Goal: Task Accomplishment & Management: Manage account settings

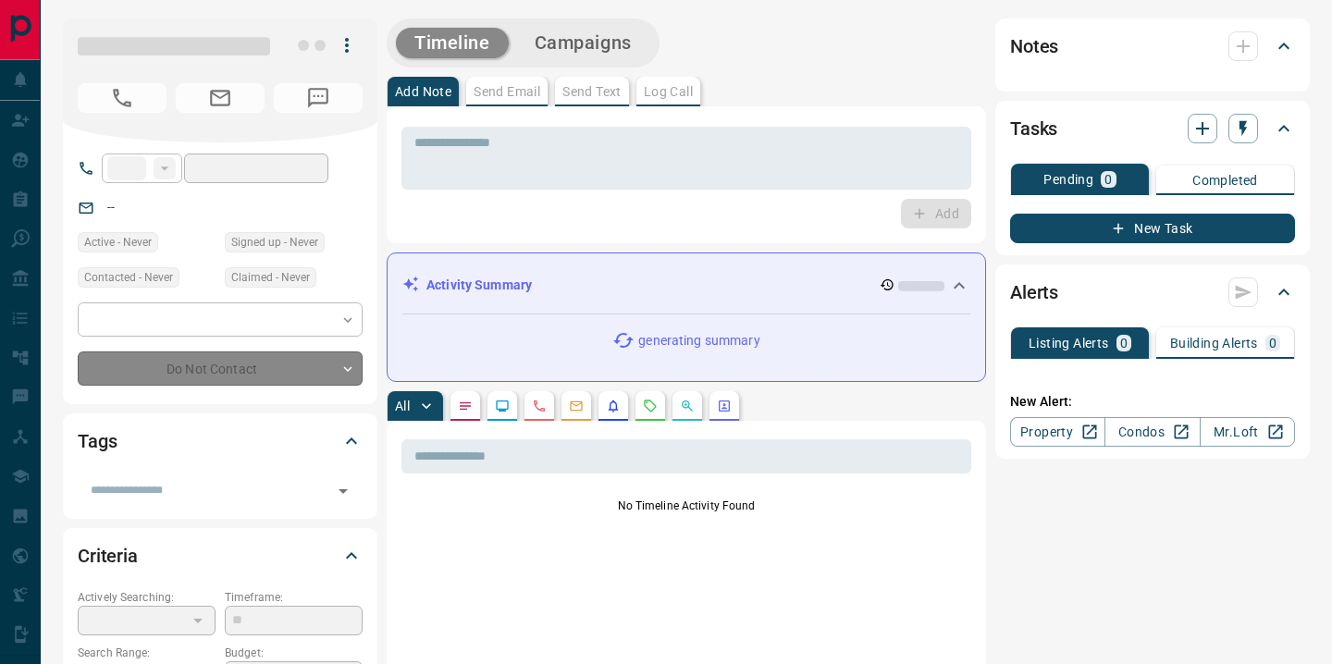
type input "**"
type input "**********"
type input "*"
type input "**********"
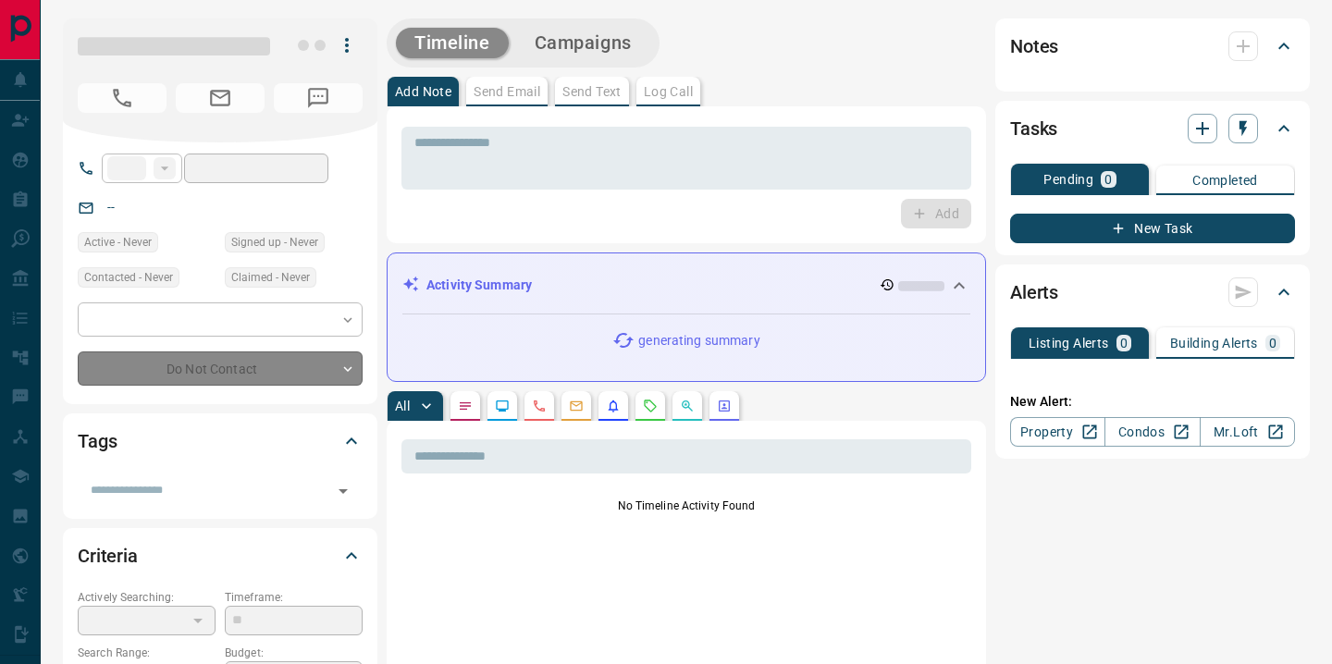
type input "*******"
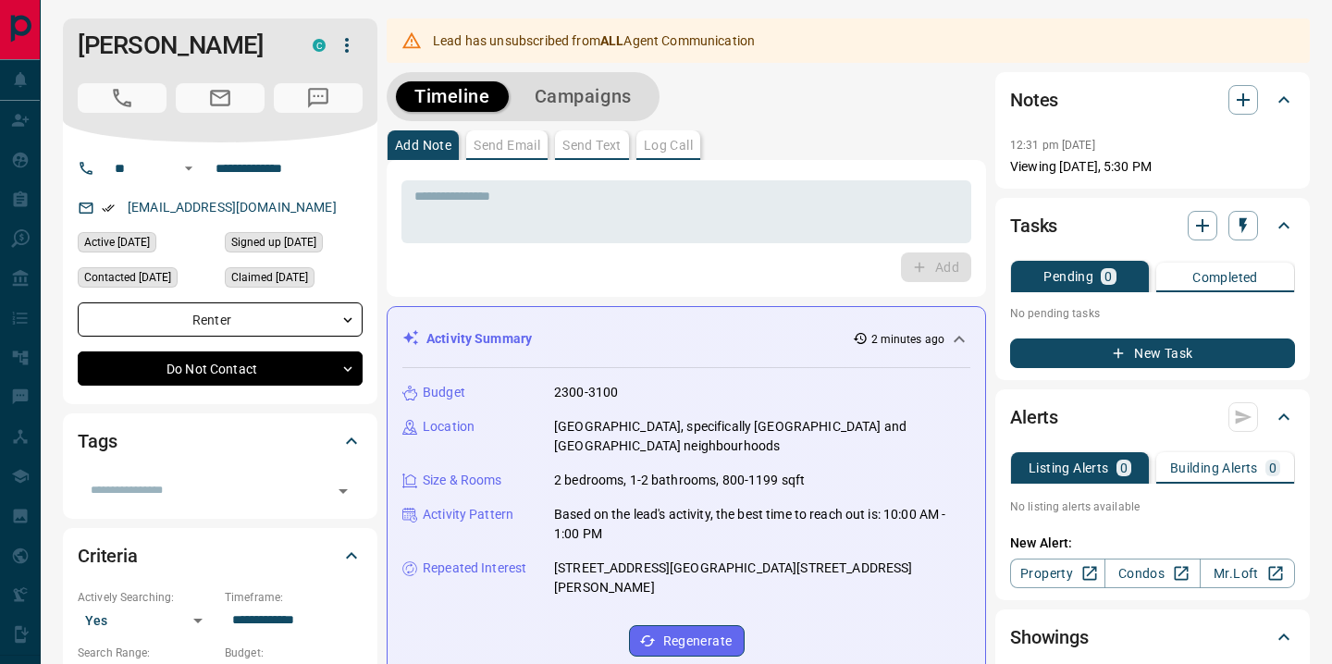
click at [959, 337] on icon at bounding box center [958, 339] width 11 height 6
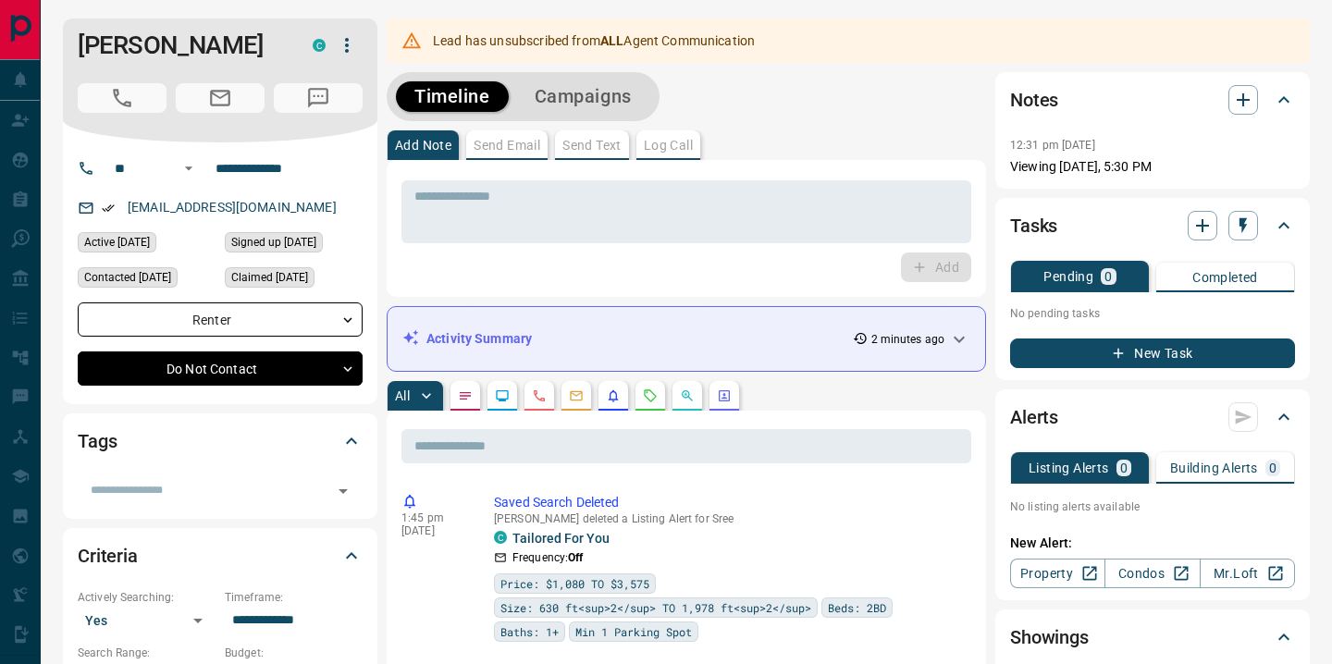
click at [563, 103] on button "Campaigns" at bounding box center [583, 96] width 134 height 31
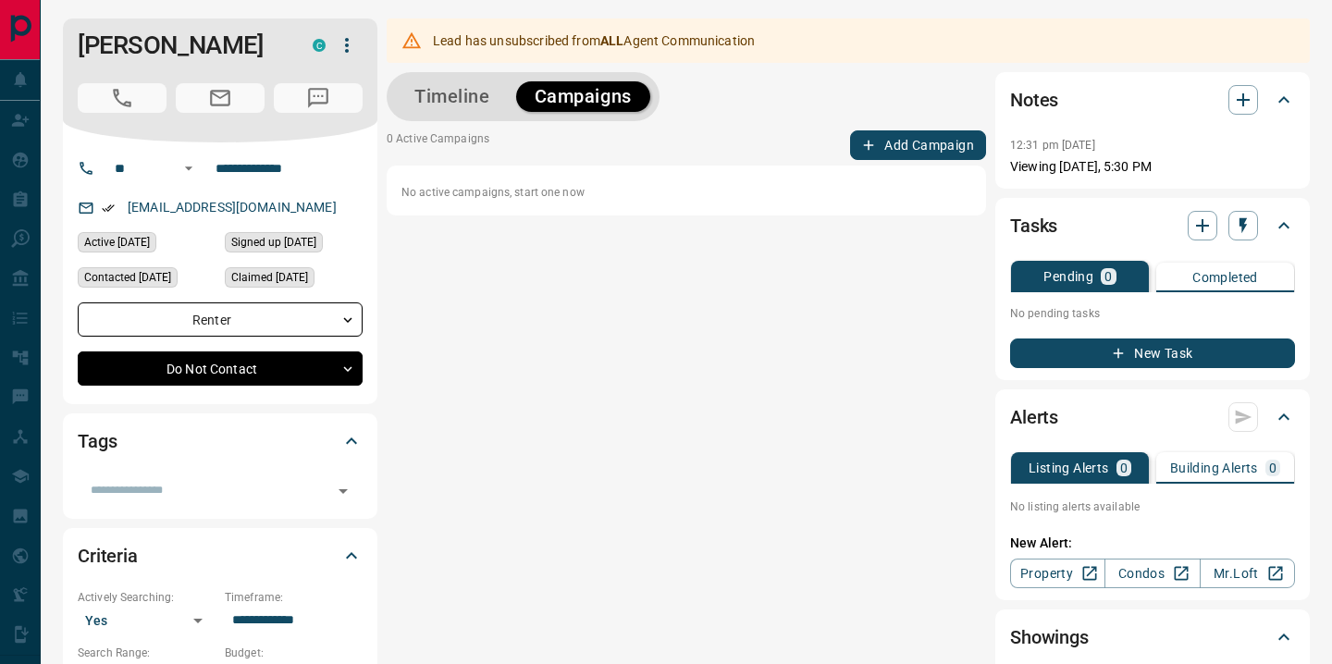
click at [448, 83] on button "Timeline" at bounding box center [452, 96] width 113 height 31
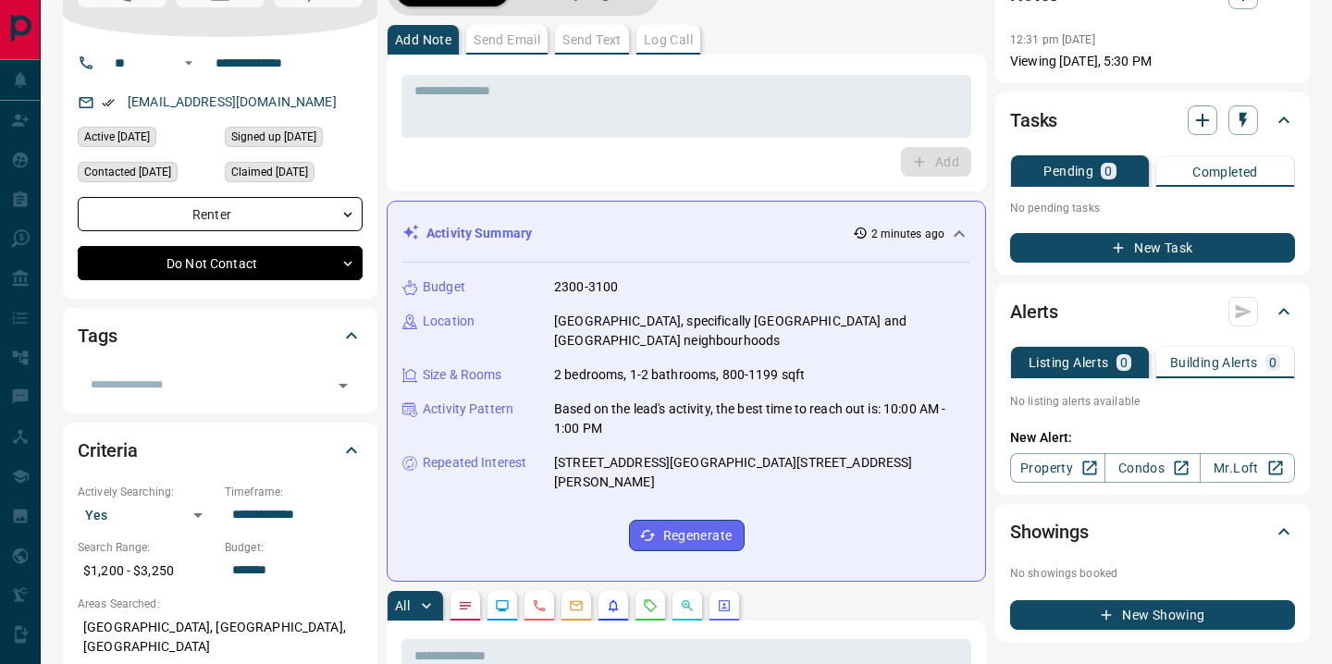
scroll to position [50, 0]
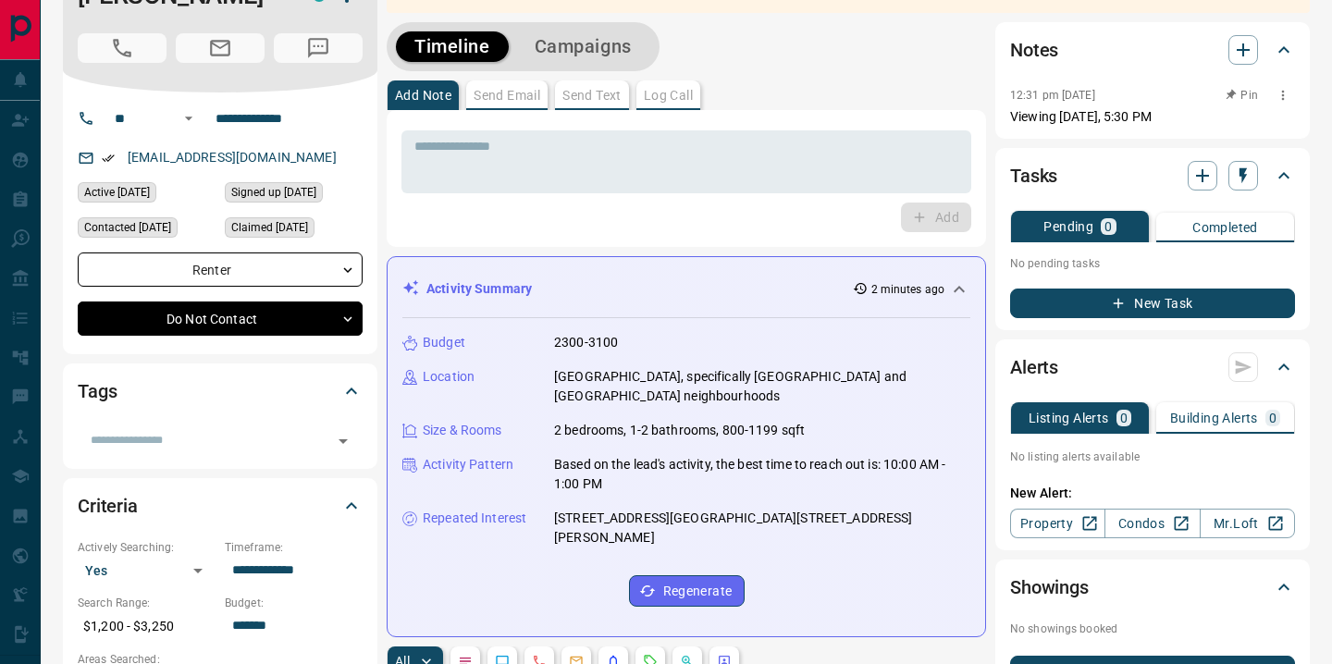
click at [1289, 96] on icon "button" at bounding box center [1282, 95] width 15 height 15
click at [1264, 153] on li "Delete" at bounding box center [1252, 156] width 81 height 28
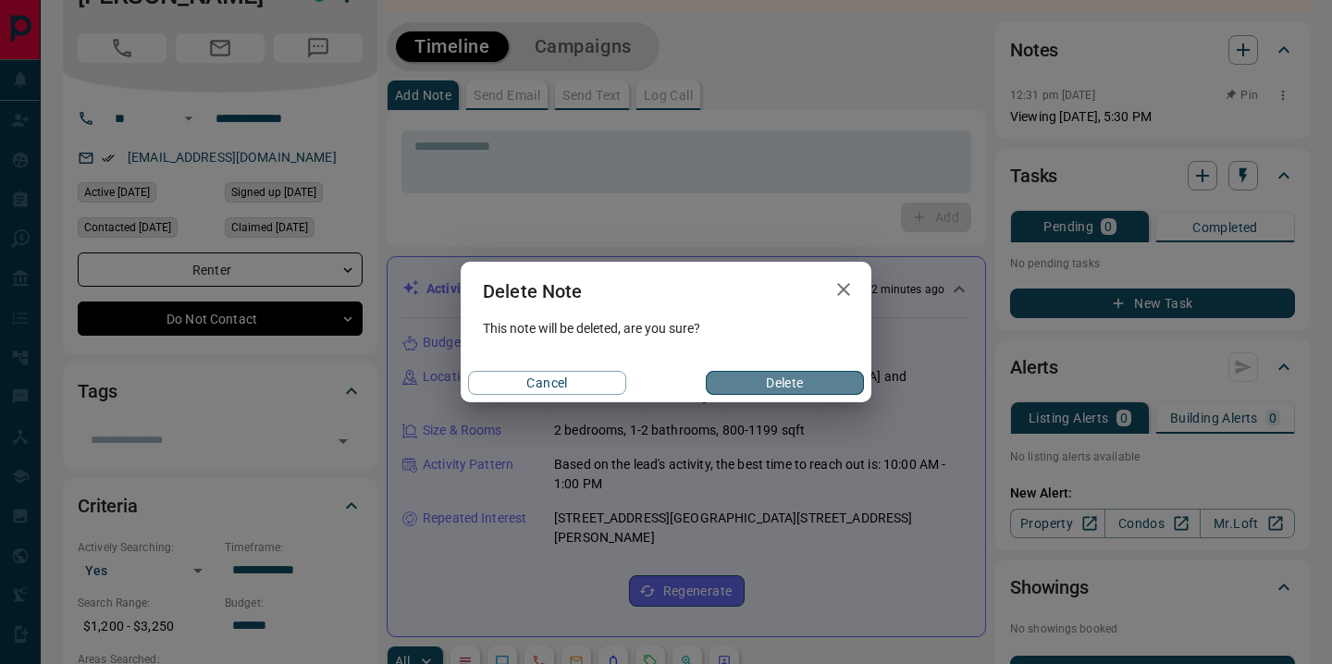
click at [830, 380] on button "Delete" at bounding box center [785, 383] width 158 height 24
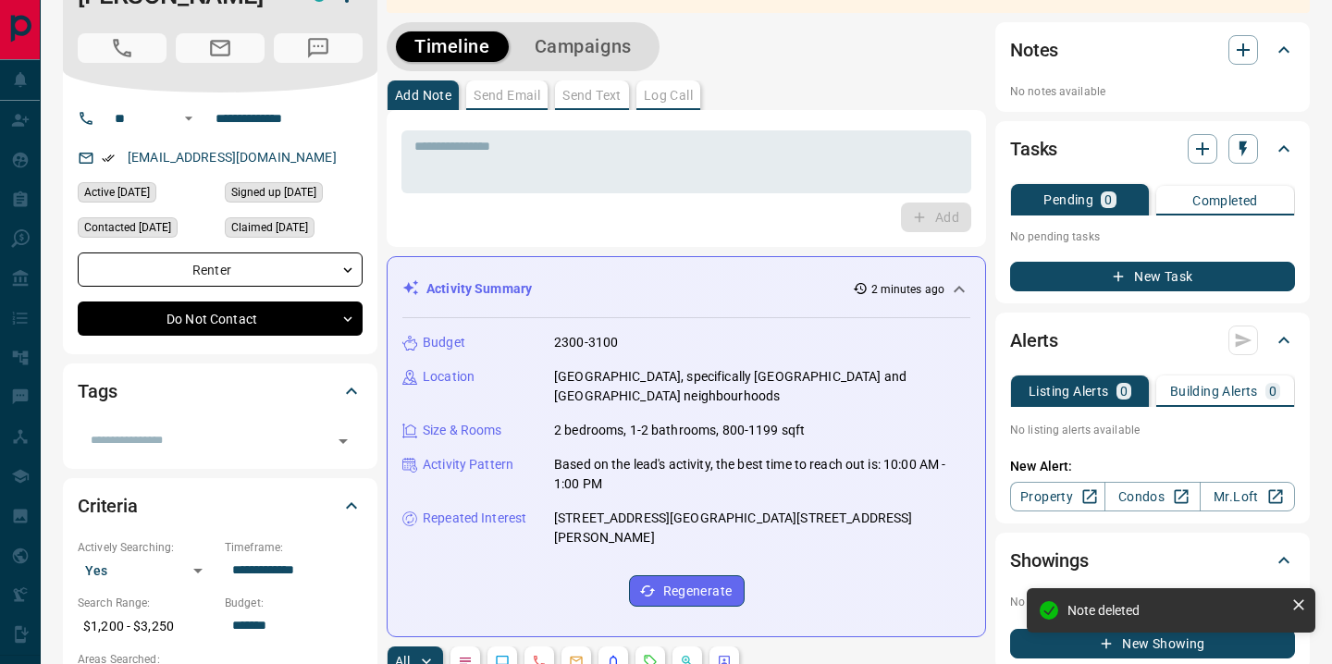
scroll to position [0, 0]
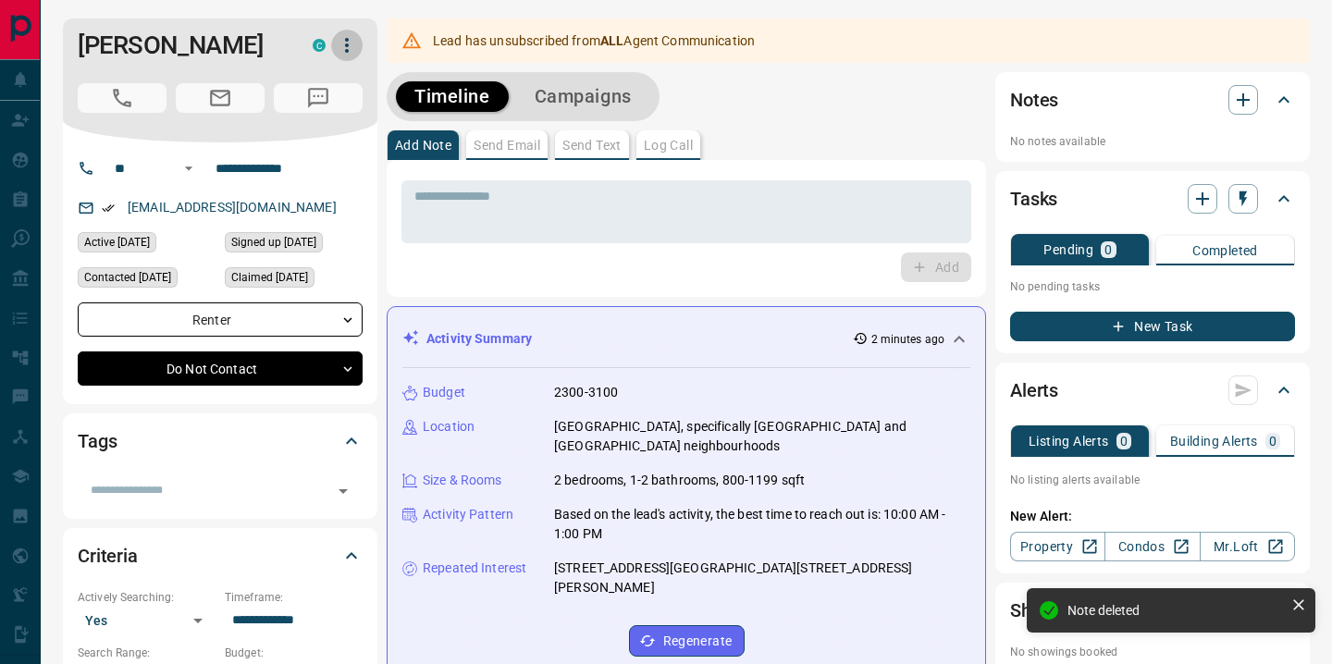
click at [350, 51] on icon "button" at bounding box center [347, 45] width 22 height 22
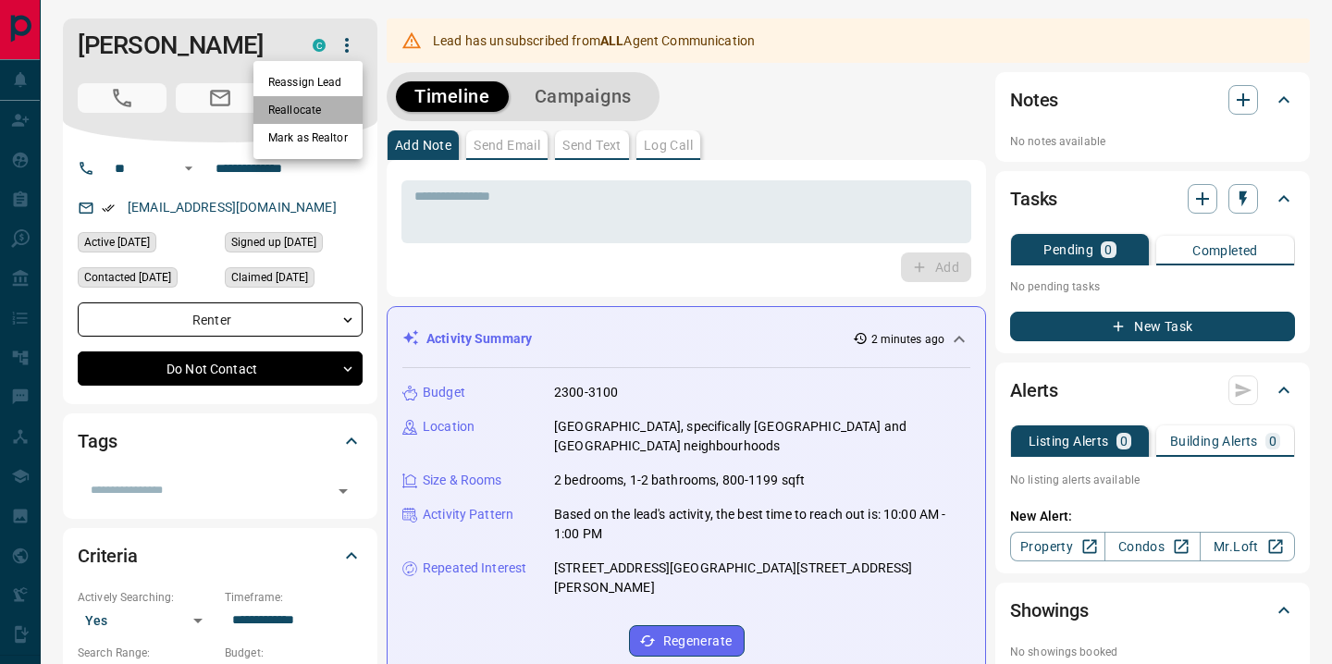
click at [325, 109] on li "Reallocate" at bounding box center [307, 110] width 109 height 28
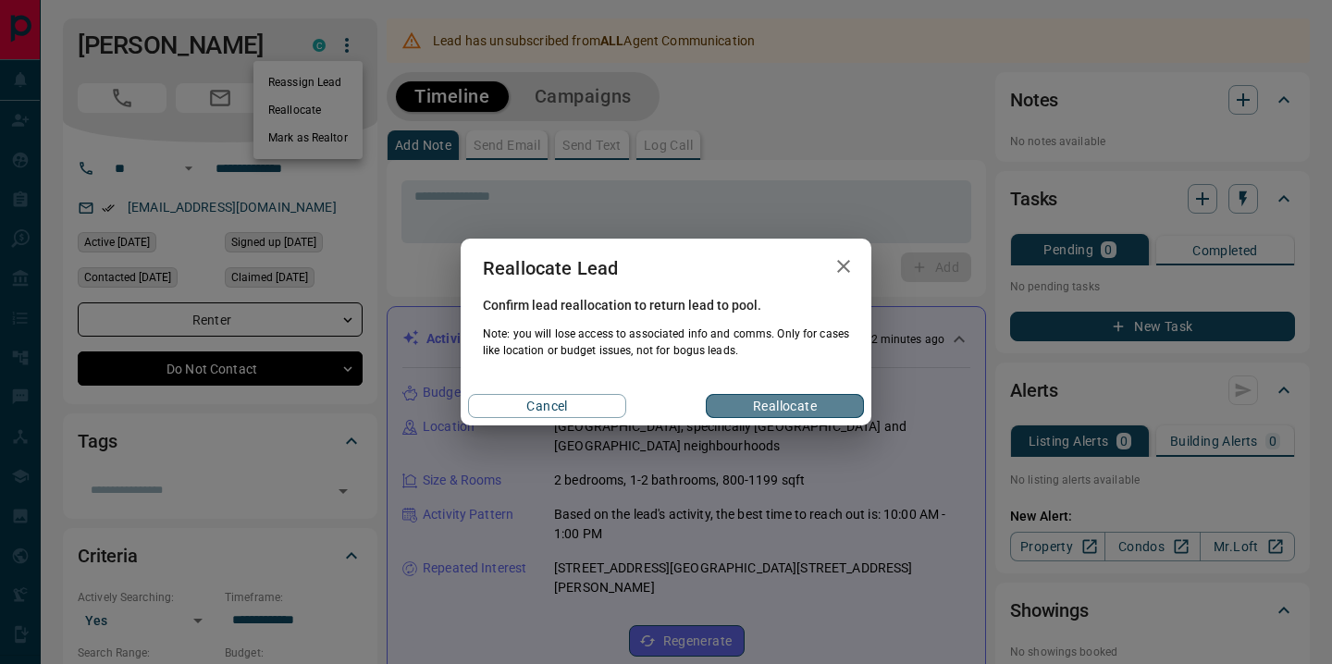
click at [805, 403] on button "Reallocate" at bounding box center [785, 406] width 158 height 24
click at [771, 406] on button "Reallocate" at bounding box center [785, 406] width 158 height 24
click at [774, 417] on button "Reallocate" at bounding box center [785, 406] width 158 height 24
click at [774, 413] on button "Reallocate" at bounding box center [785, 406] width 158 height 24
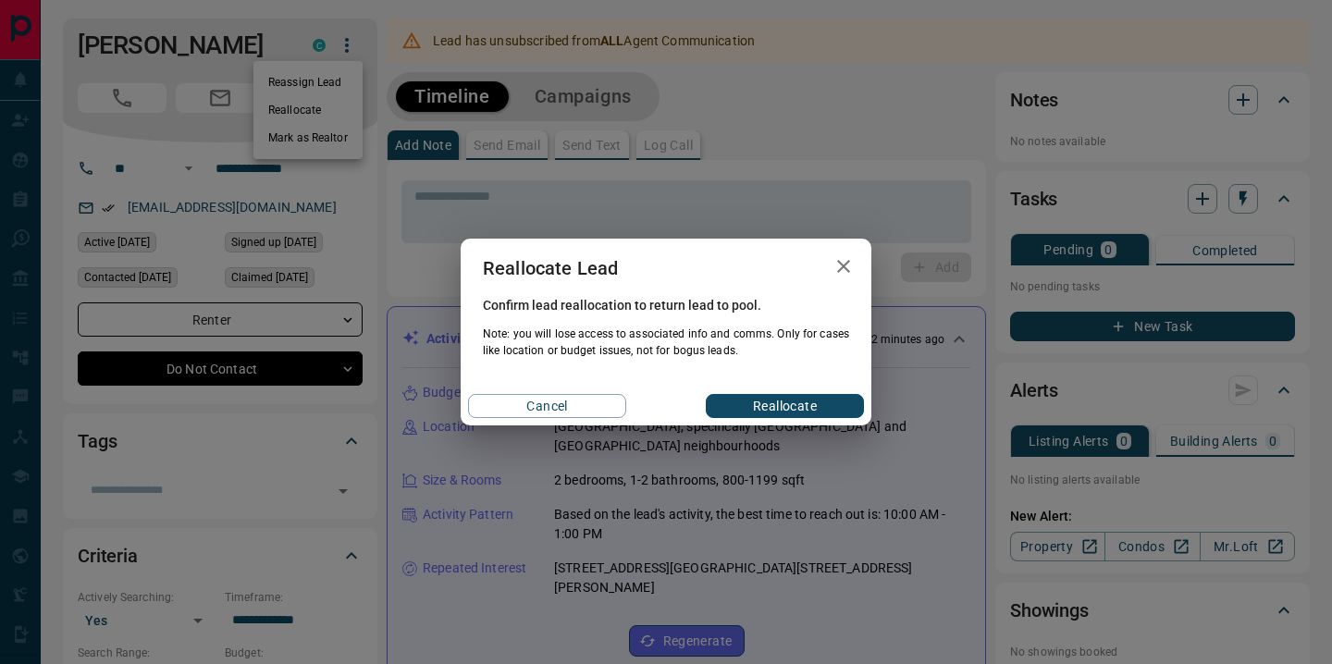
click at [774, 413] on button "Reallocate" at bounding box center [785, 406] width 158 height 24
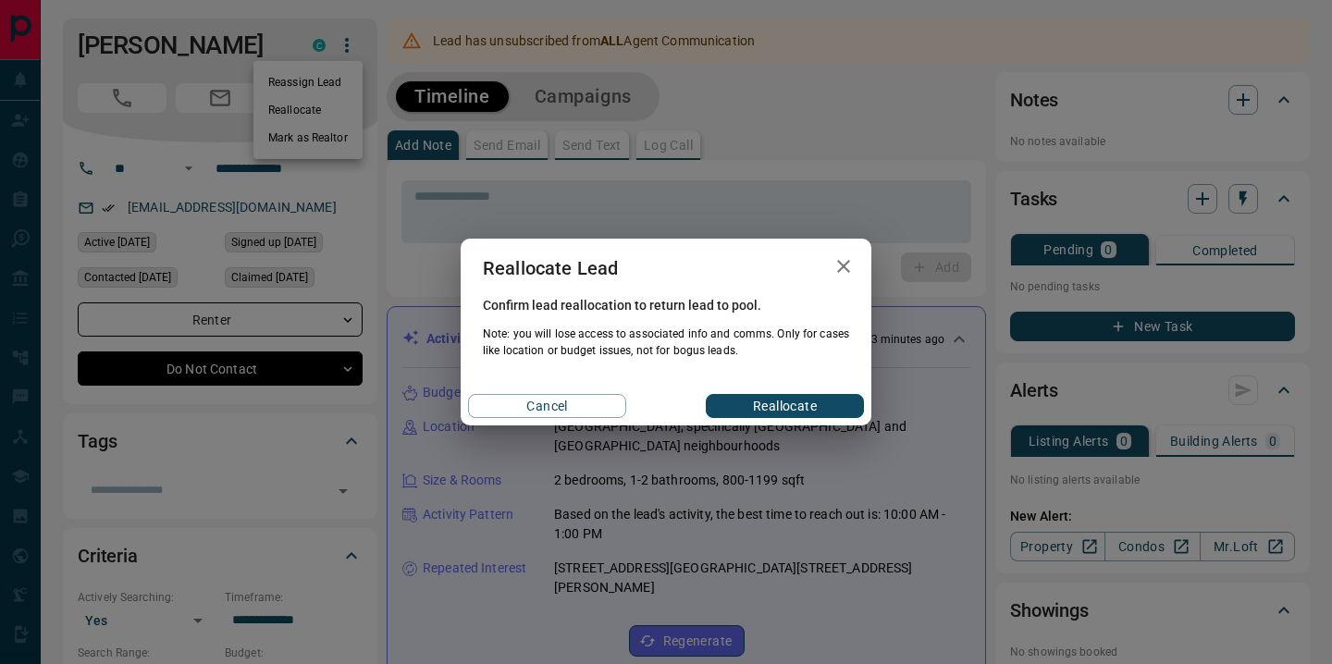
click at [774, 413] on button "Reallocate" at bounding box center [785, 406] width 158 height 24
click at [845, 265] on icon "button" at bounding box center [843, 266] width 13 height 13
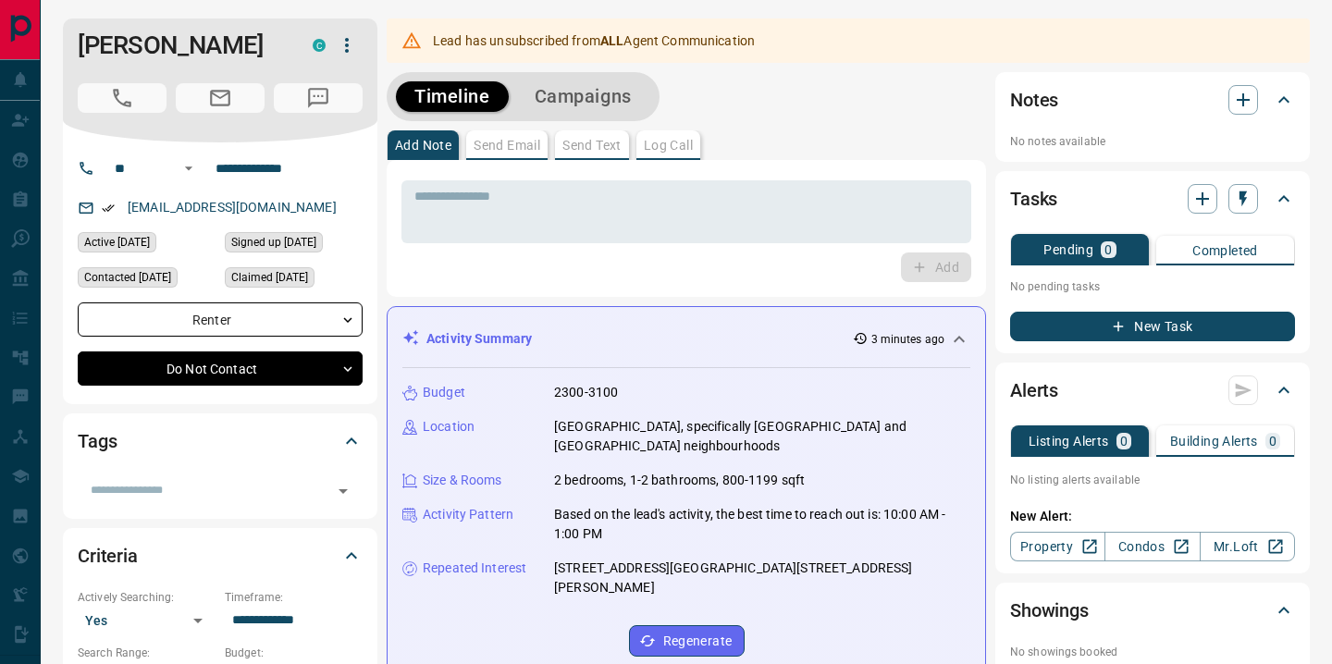
click at [347, 48] on icon "button" at bounding box center [347, 45] width 22 height 22
